Goal: Information Seeking & Learning: Find specific fact

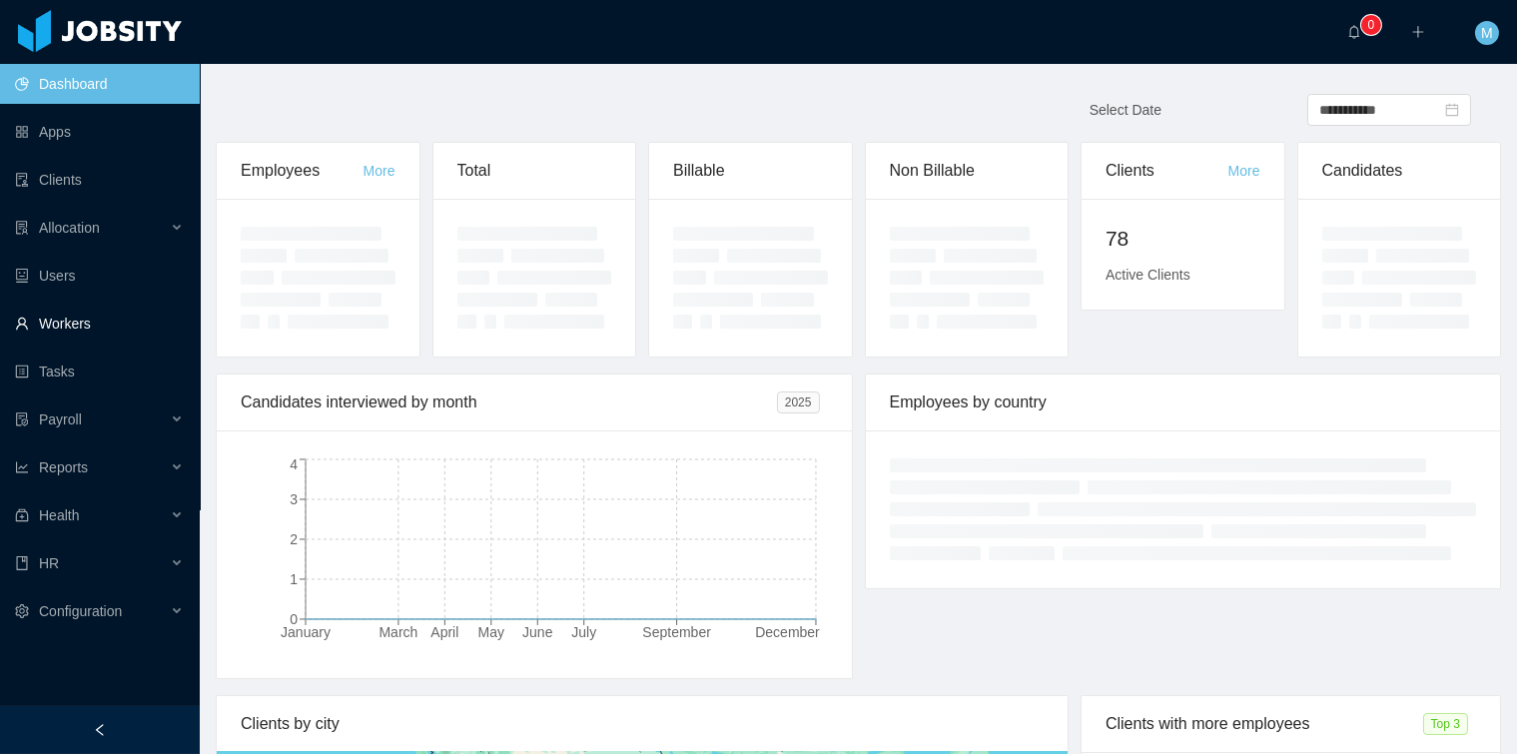
click at [50, 333] on link "Workers" at bounding box center [99, 324] width 169 height 40
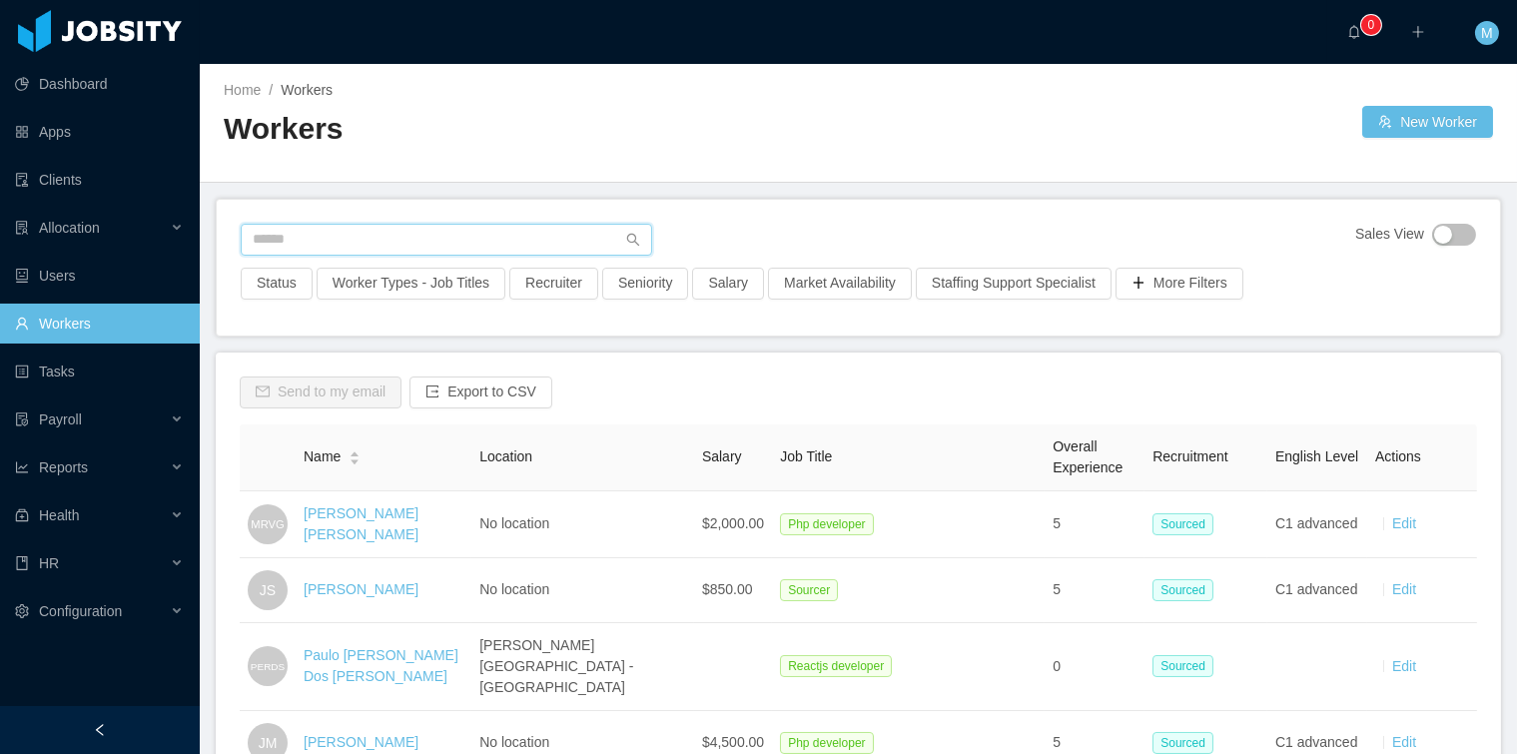
click at [362, 243] on input "text" at bounding box center [447, 240] width 412 height 32
paste input "********"
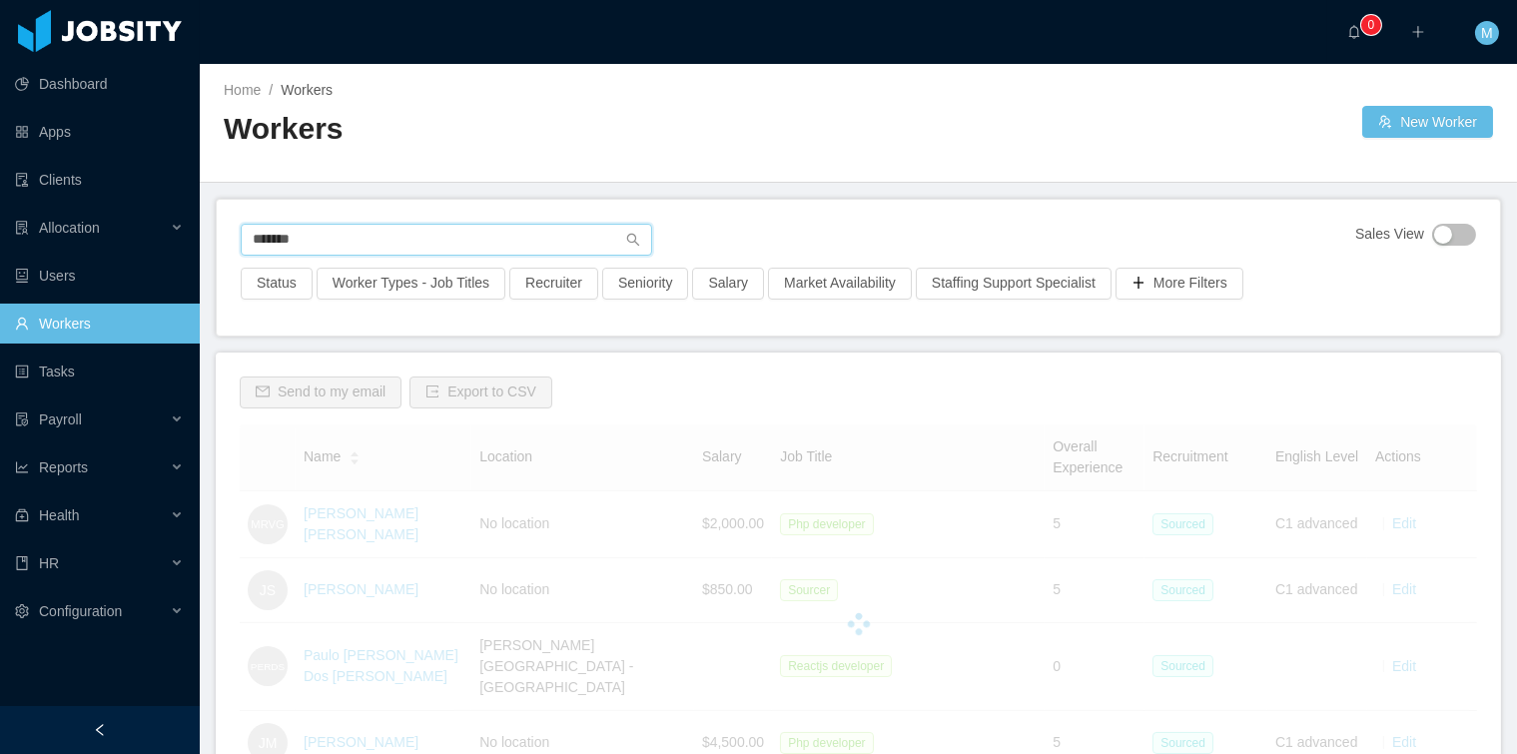
type input "*******"
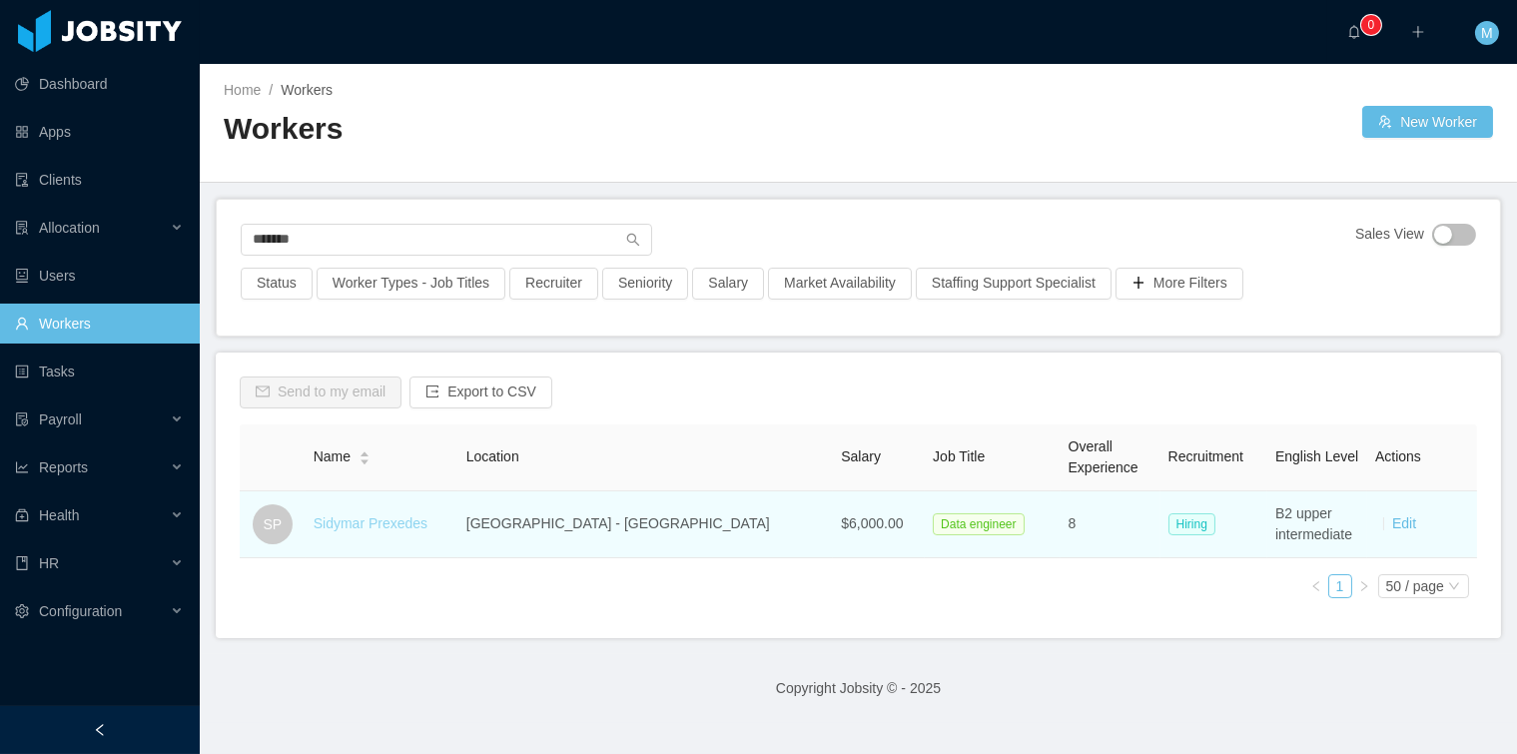
click at [401, 520] on link "Sidymar Prexedes" at bounding box center [371, 523] width 114 height 16
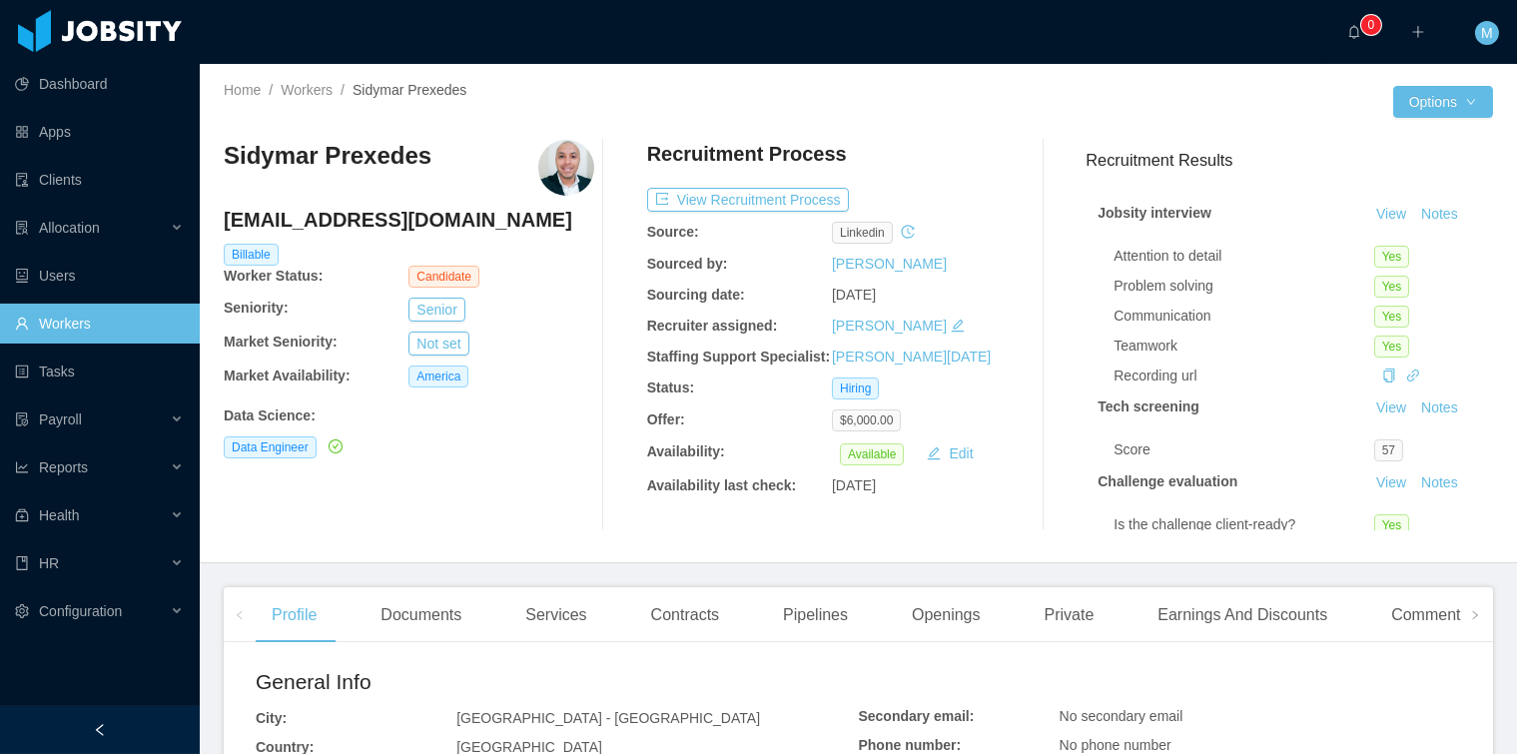
scroll to position [442, 0]
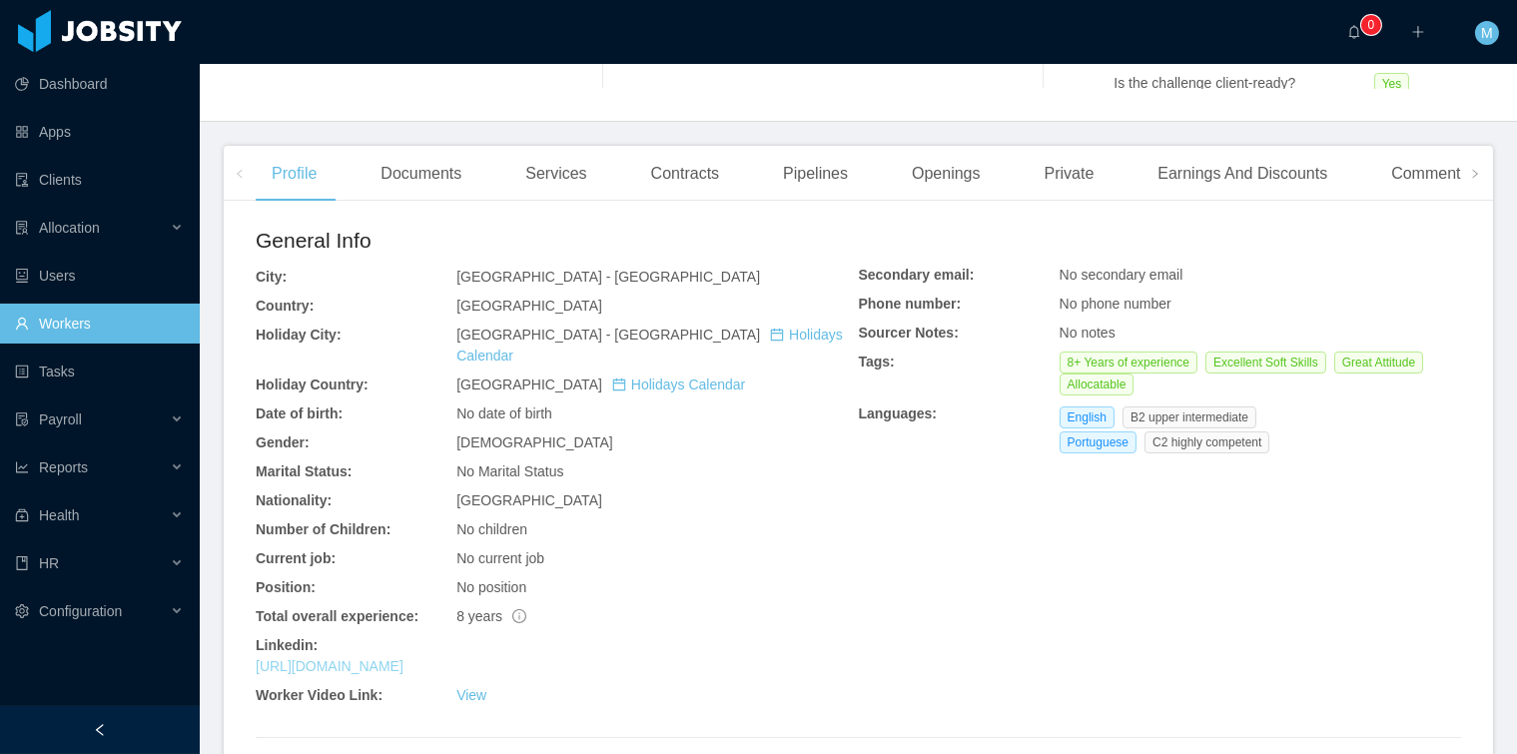
click at [404, 658] on link "[URL][DOMAIN_NAME]" at bounding box center [330, 666] width 148 height 16
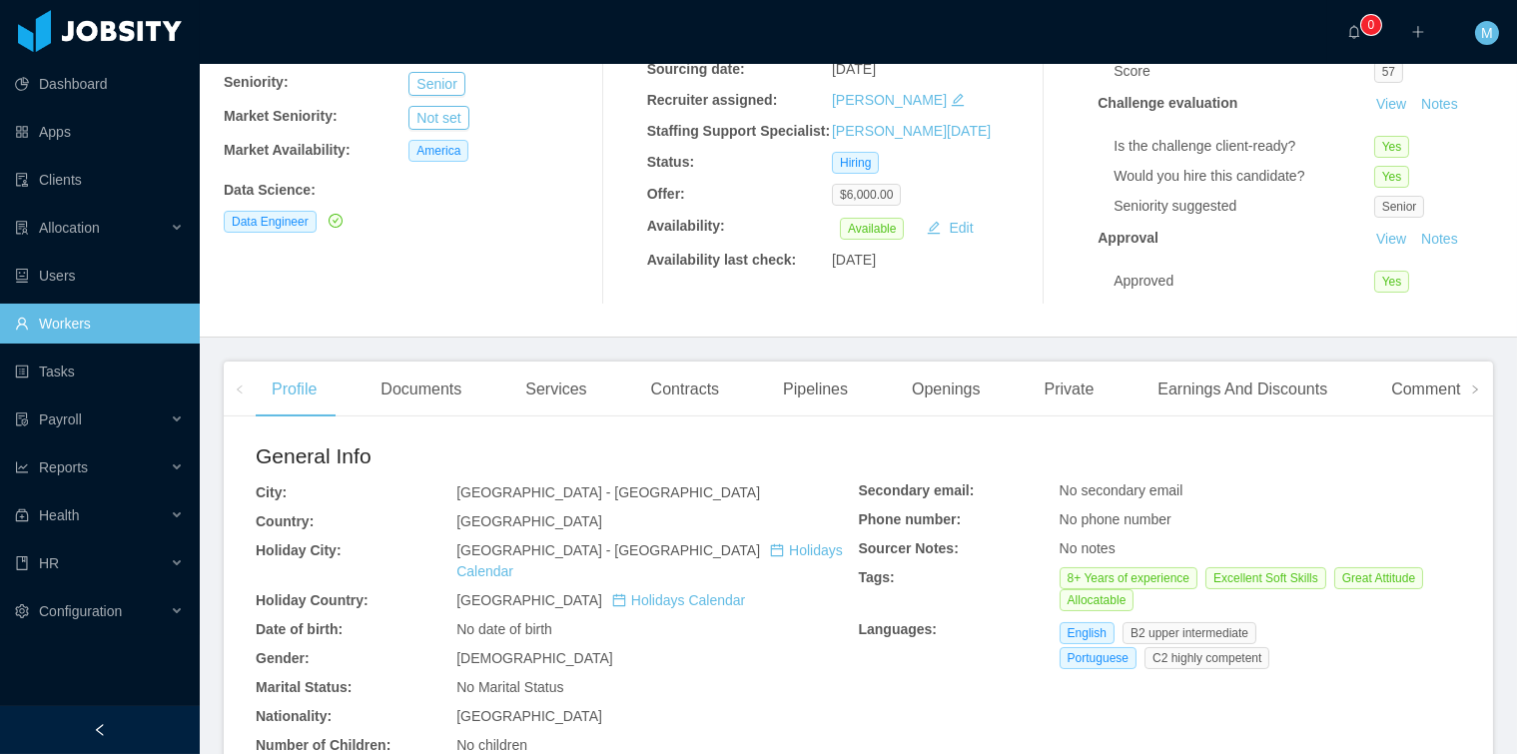
scroll to position [156, 0]
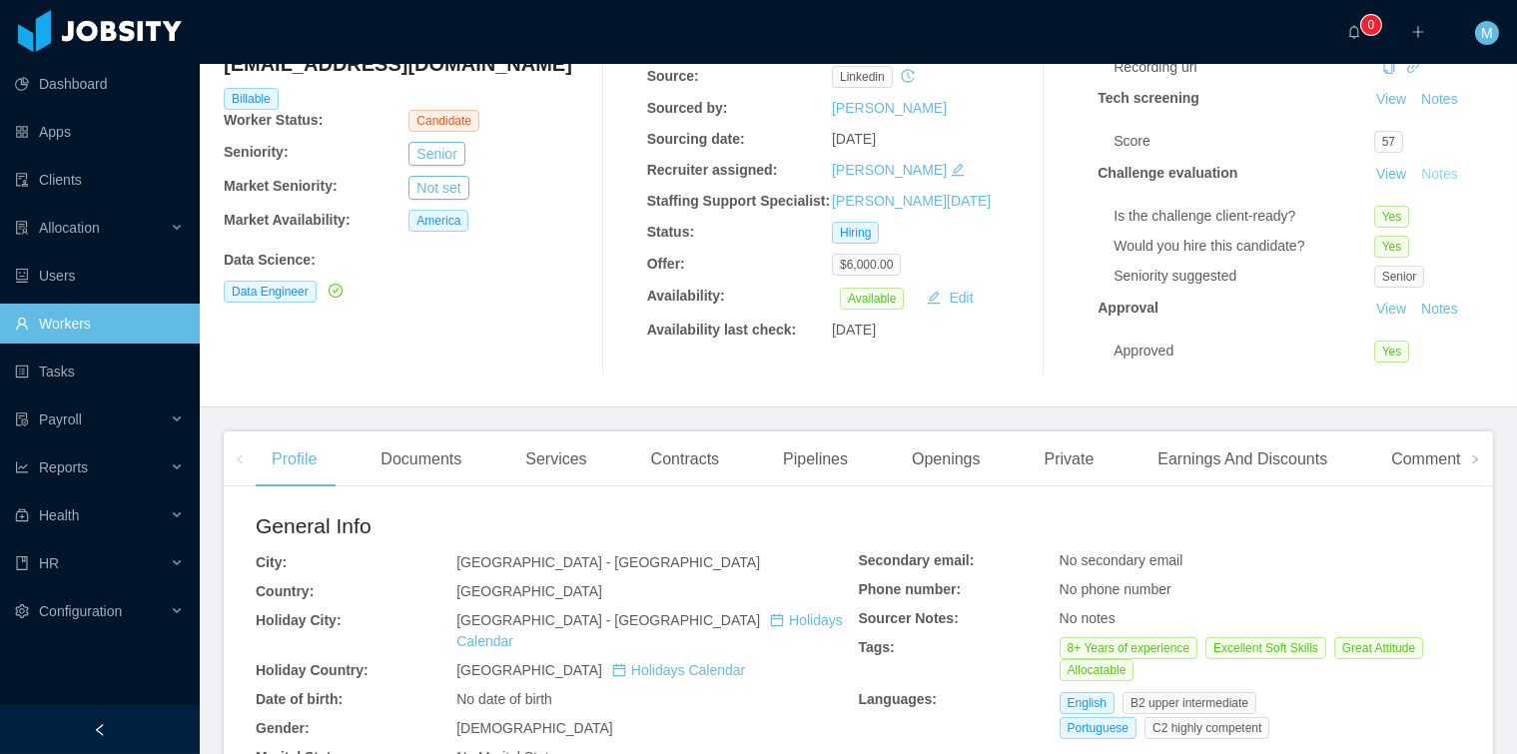
click at [1414, 173] on button "Notes" at bounding box center [1440, 175] width 53 height 24
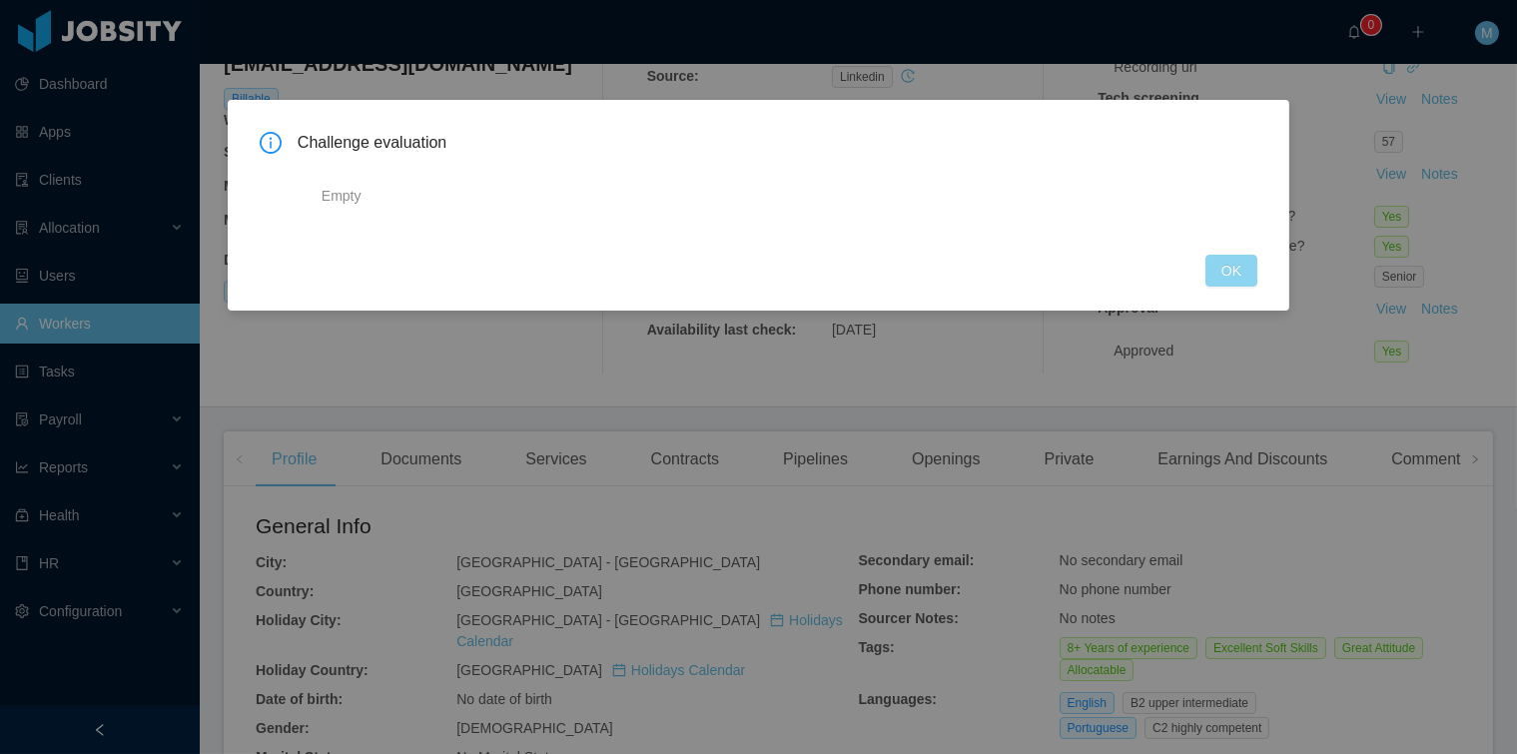
click at [1237, 271] on button "OK" at bounding box center [1232, 271] width 52 height 32
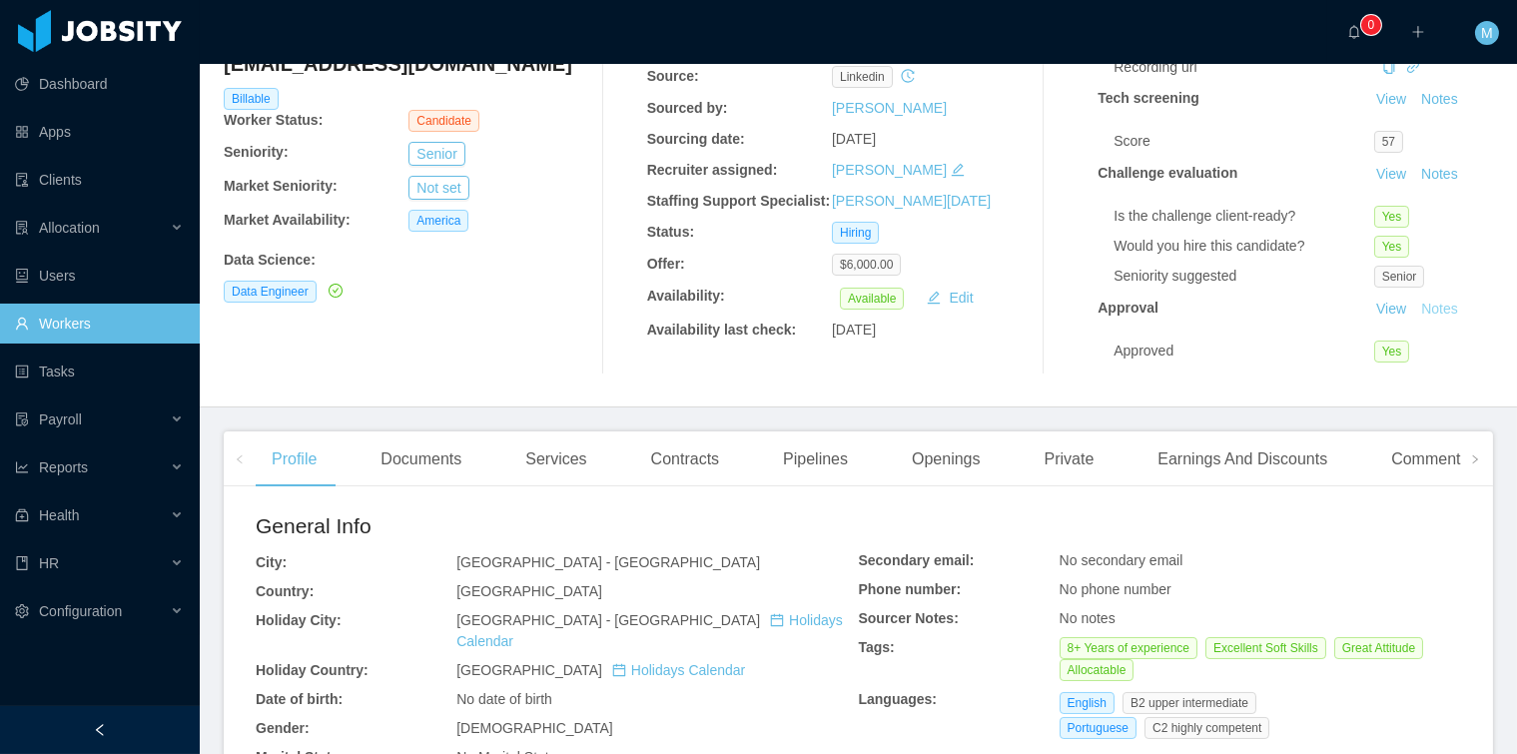
click at [1414, 298] on button "Notes" at bounding box center [1440, 310] width 53 height 24
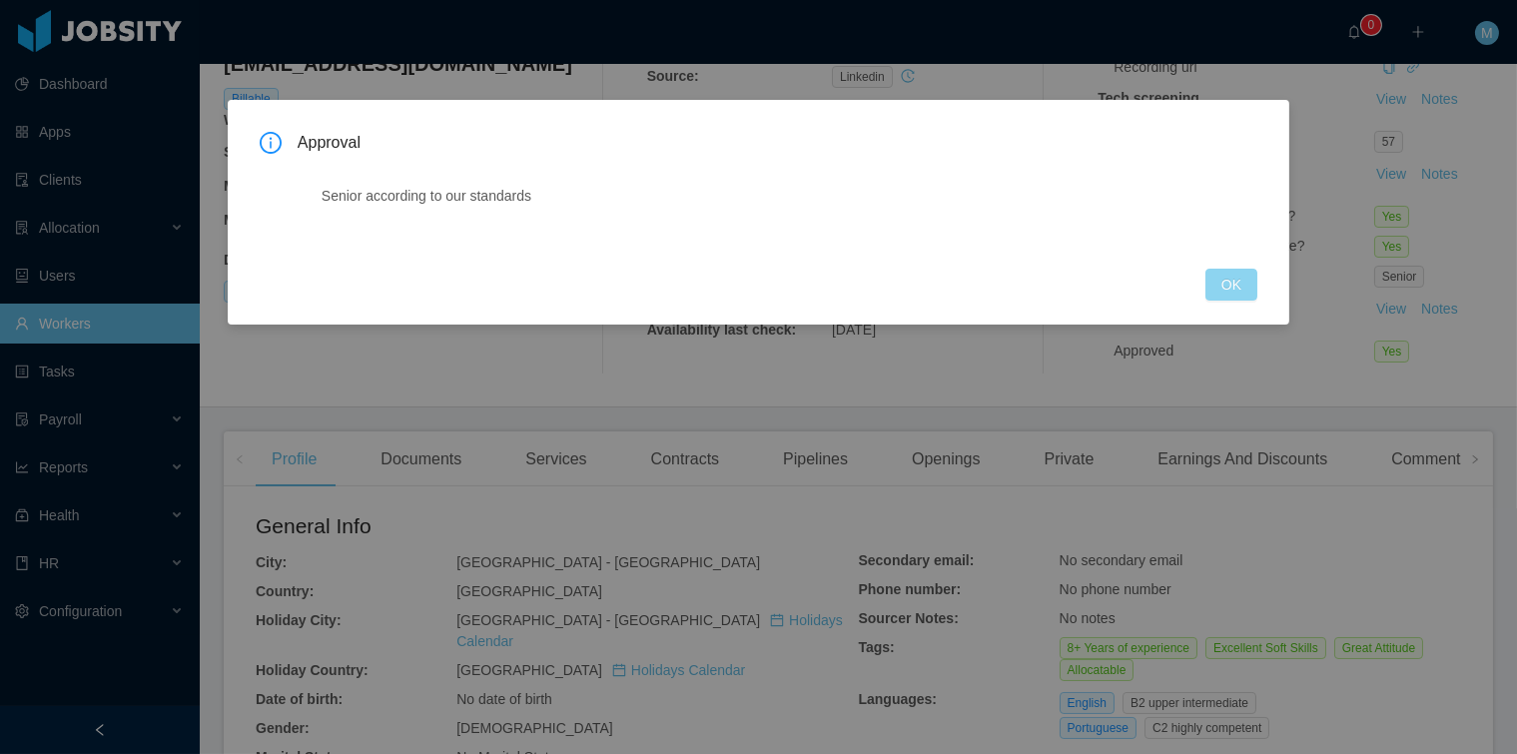
click at [1232, 291] on button "OK" at bounding box center [1232, 285] width 52 height 32
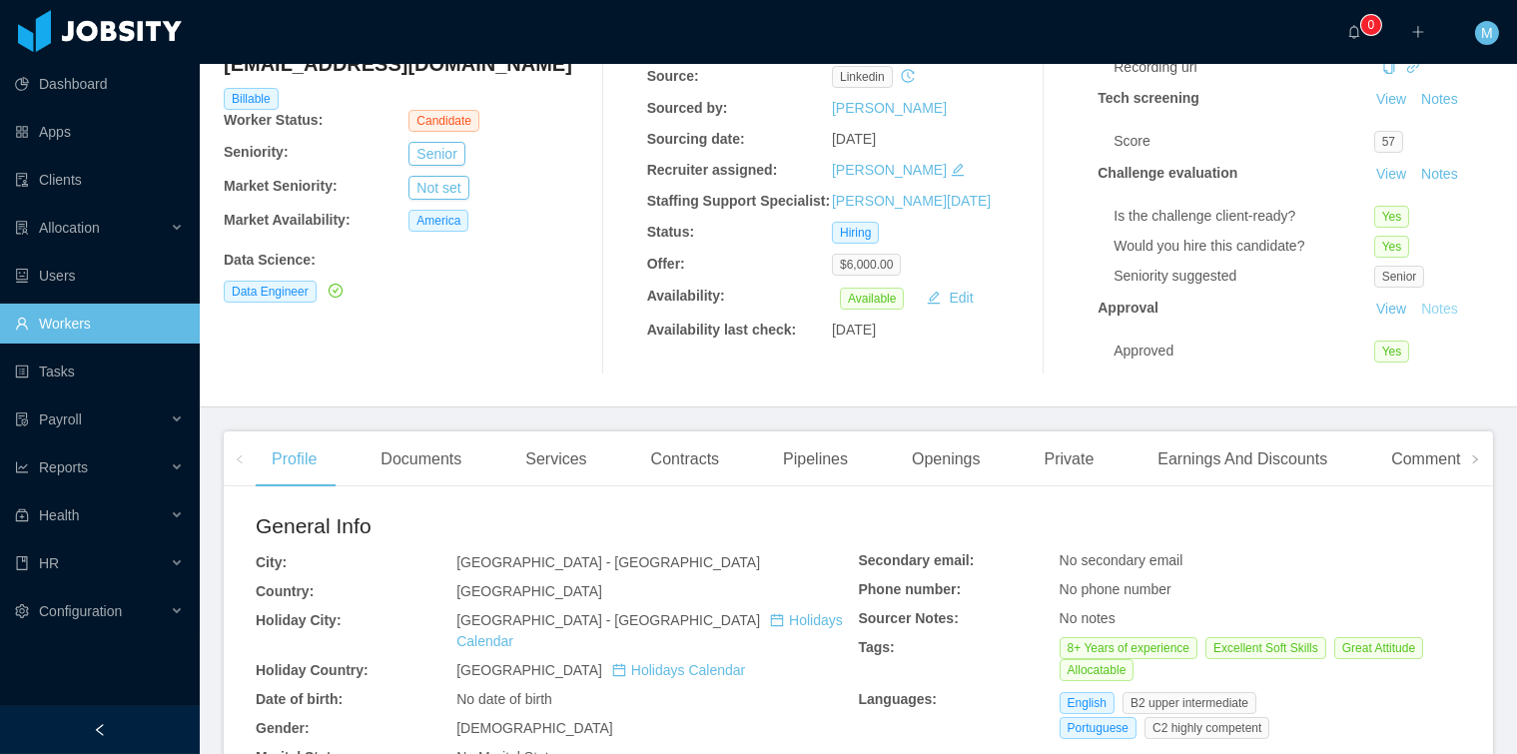
scroll to position [0, 0]
